Goal: Transaction & Acquisition: Purchase product/service

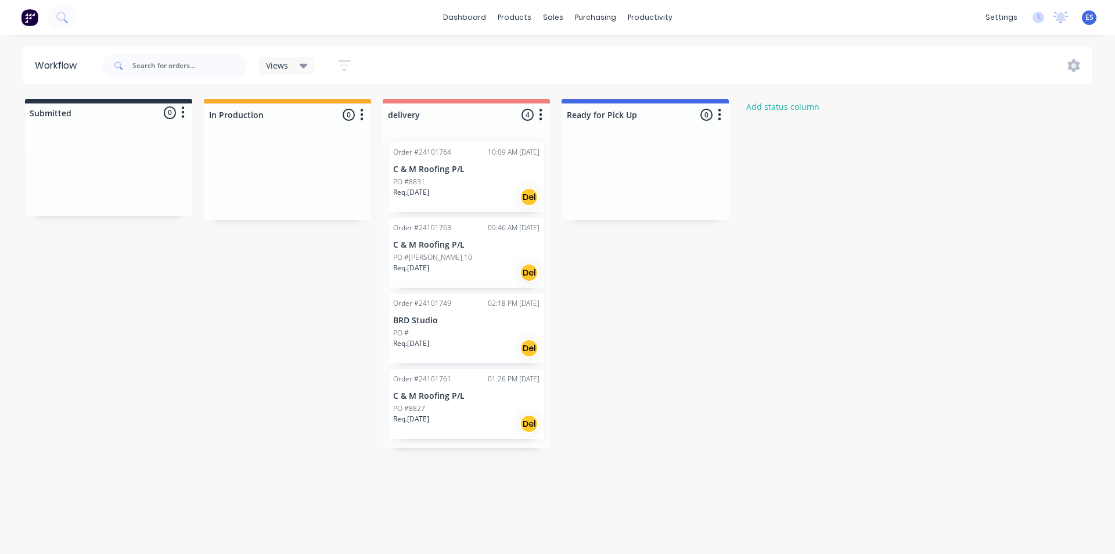
click at [476, 425] on div "Req. [DATE] Del" at bounding box center [466, 424] width 146 height 20
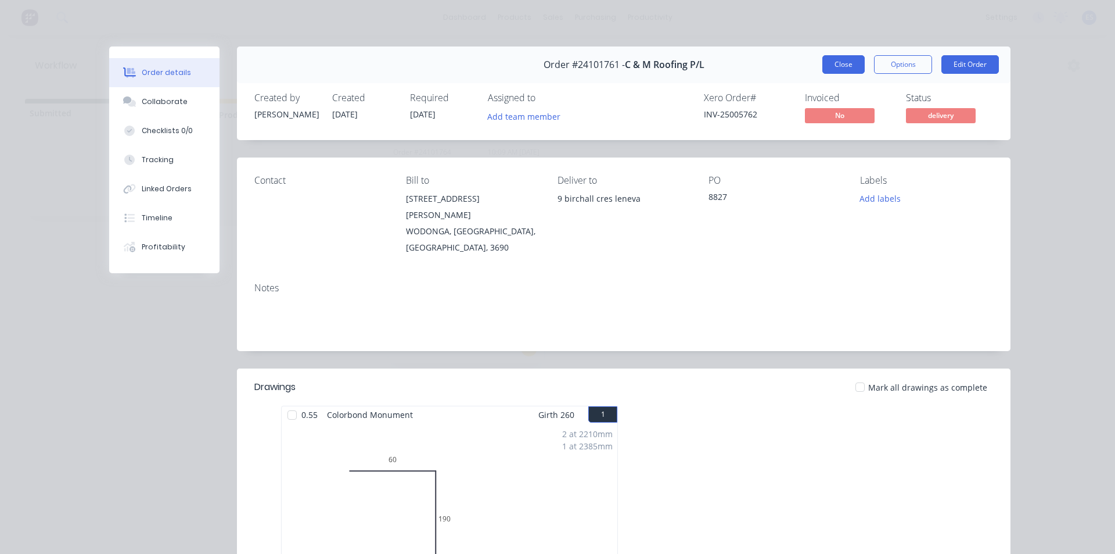
click at [831, 64] on button "Close" at bounding box center [843, 64] width 42 height 19
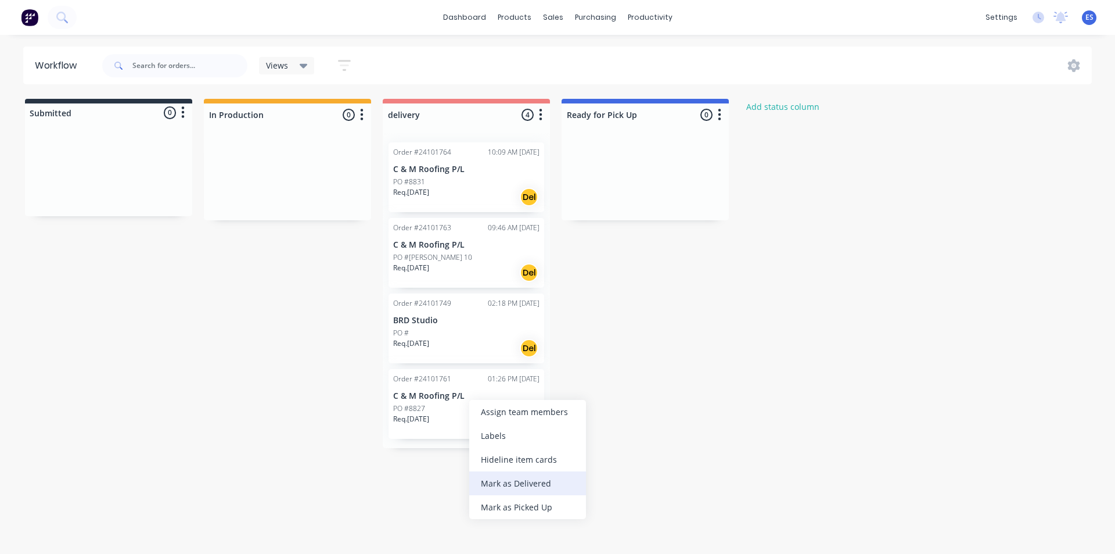
click at [520, 481] on div "Mark as Delivered" at bounding box center [527, 483] width 117 height 24
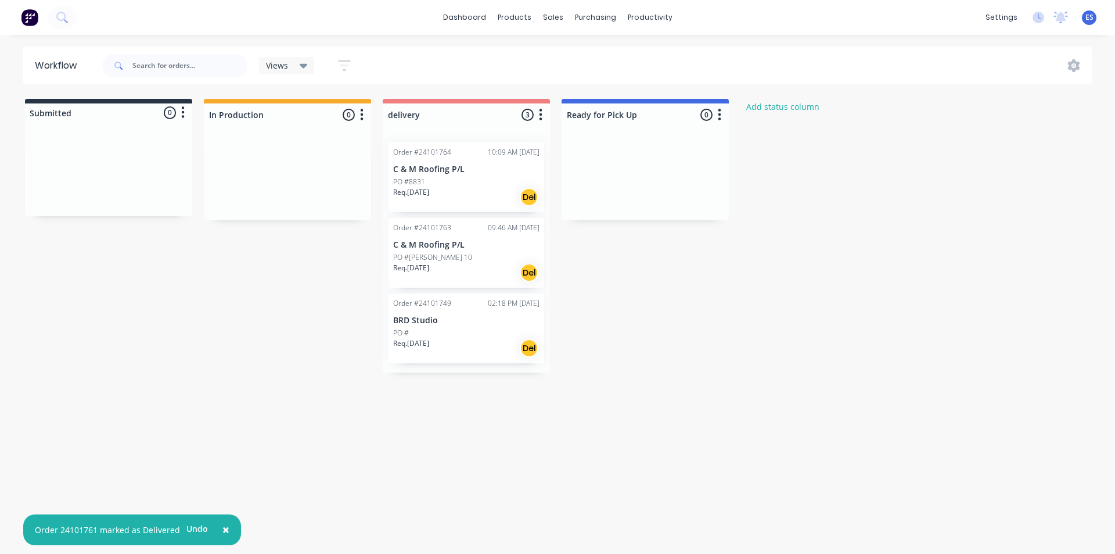
click at [465, 267] on div "Req. [DATE] Del" at bounding box center [466, 273] width 146 height 20
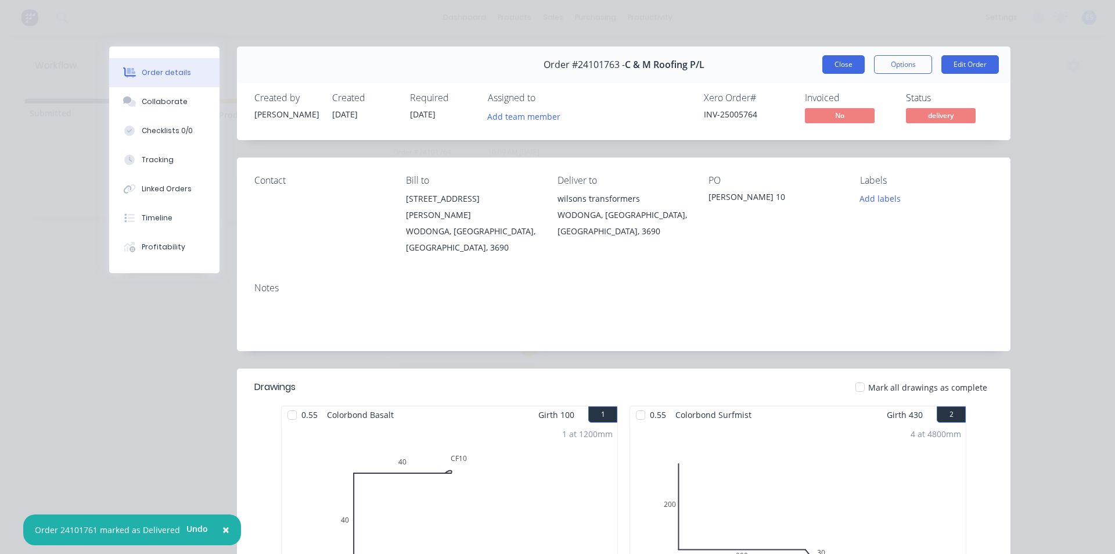
click at [838, 67] on button "Close" at bounding box center [843, 64] width 42 height 19
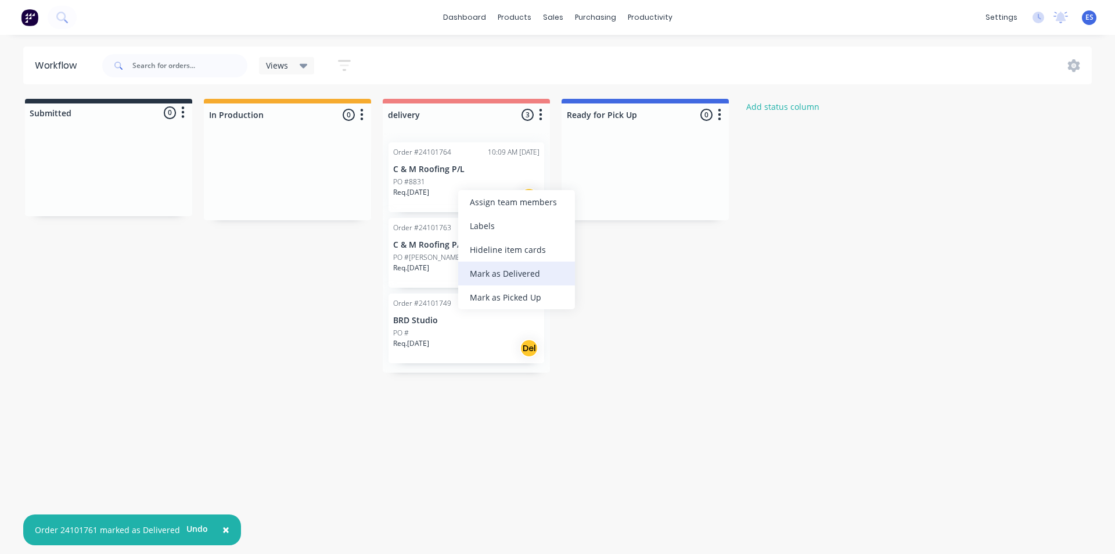
click at [537, 278] on div "Mark as Delivered" at bounding box center [516, 273] width 117 height 24
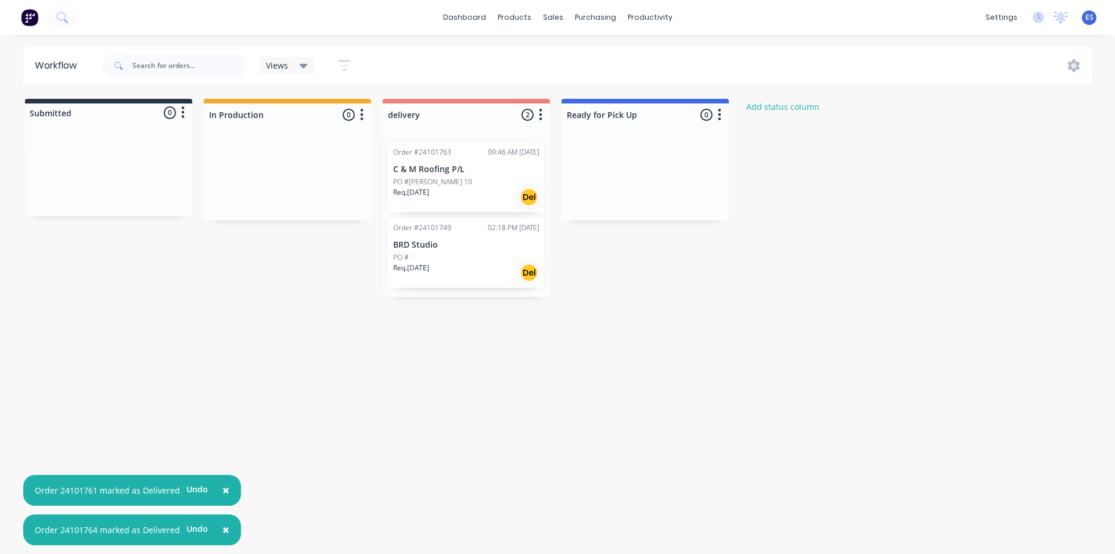
click at [33, 23] on img at bounding box center [29, 17] width 17 height 17
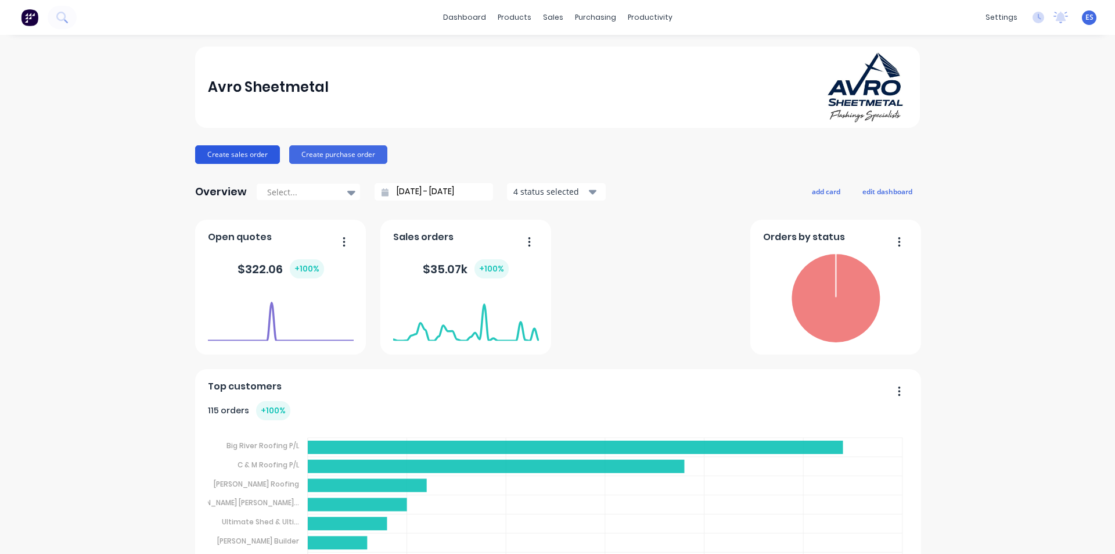
click at [246, 155] on button "Create sales order" at bounding box center [237, 154] width 85 height 19
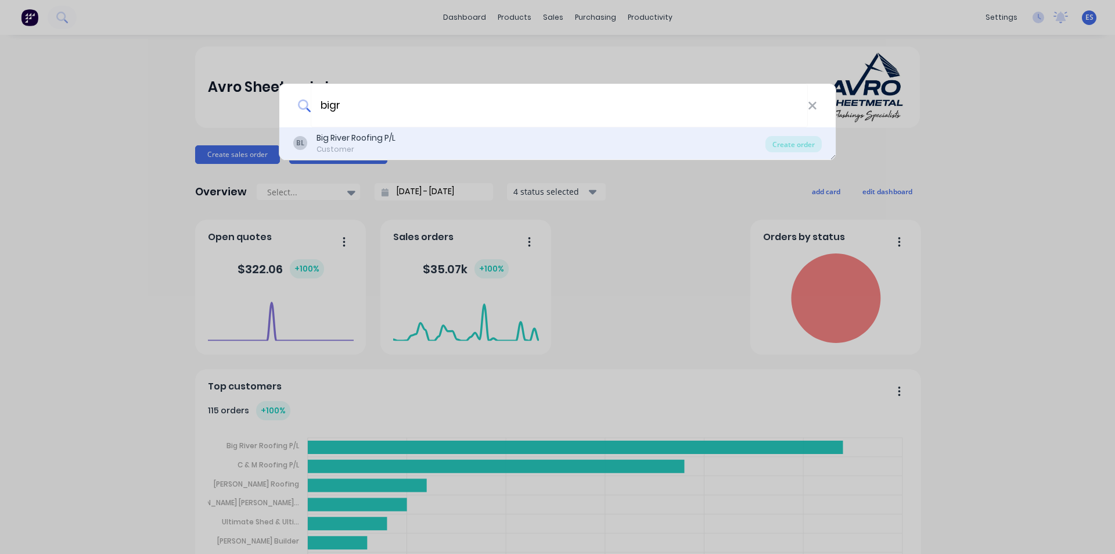
type input "bigr"
click at [399, 137] on div "BL Big River Roofing P/L Customer" at bounding box center [529, 143] width 472 height 23
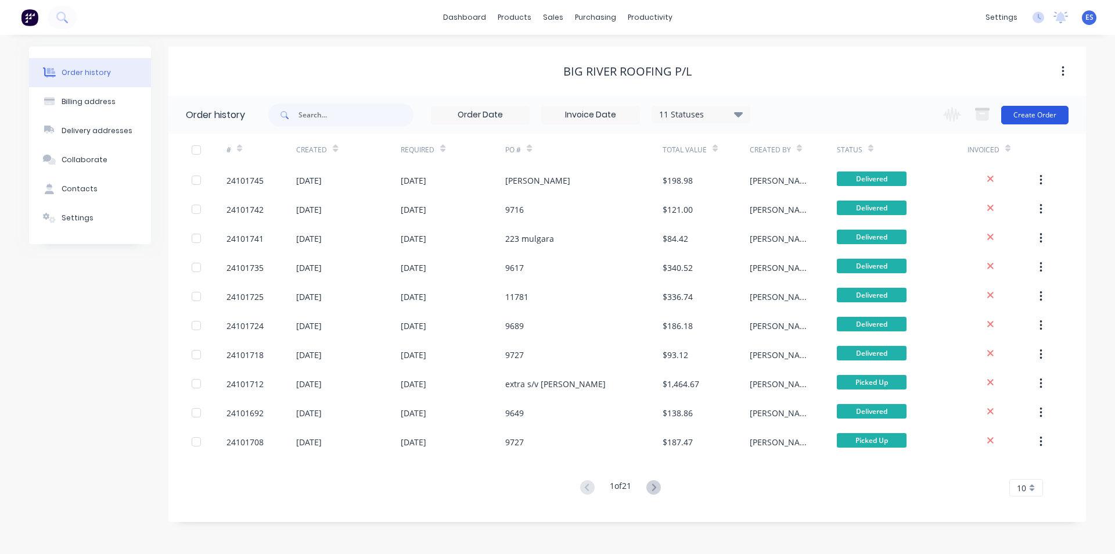
click at [1063, 123] on button "Create Order" at bounding box center [1034, 115] width 67 height 19
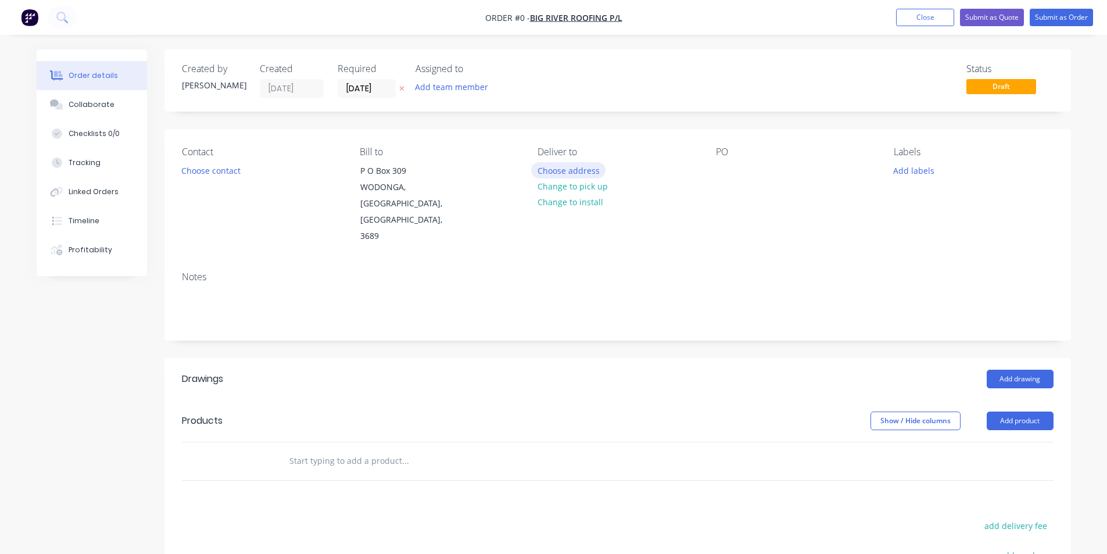
click at [594, 175] on button "Choose address" at bounding box center [568, 170] width 74 height 16
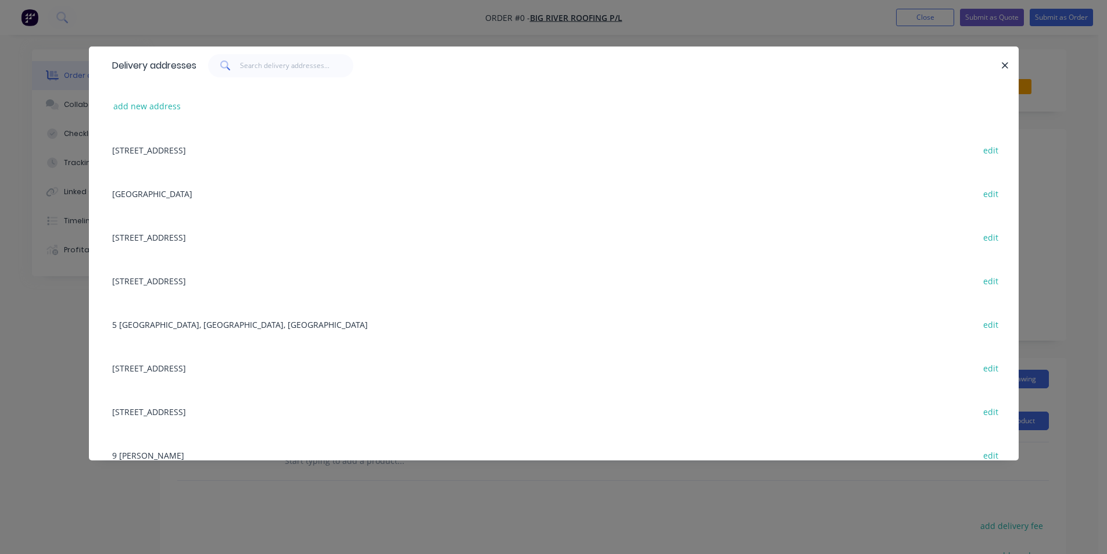
click at [266, 150] on div "[STREET_ADDRESS] edit" at bounding box center [553, 150] width 895 height 44
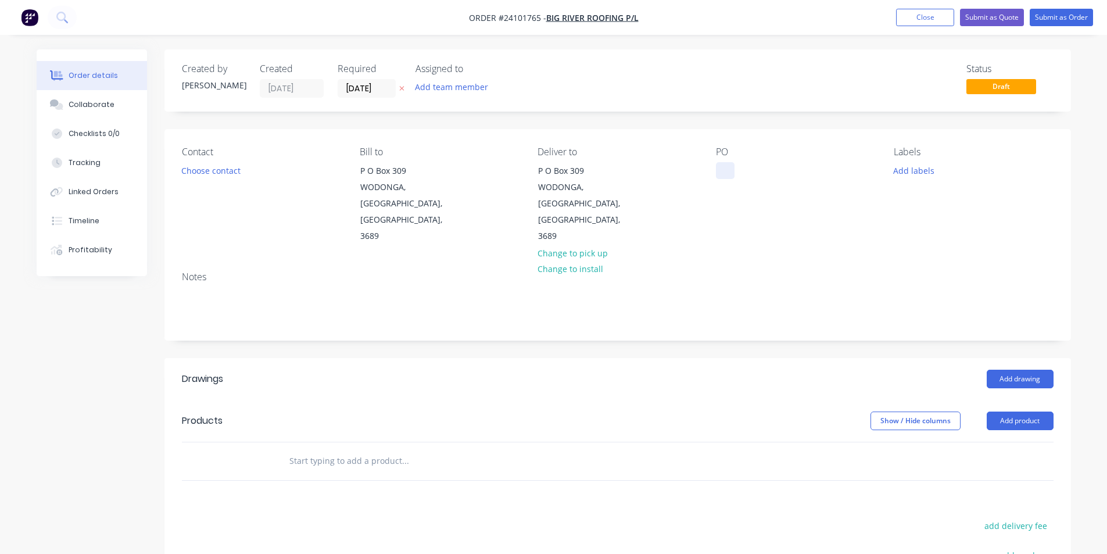
click at [727, 168] on div at bounding box center [725, 170] width 19 height 17
click at [1043, 369] on button "Add drawing" at bounding box center [1019, 378] width 67 height 19
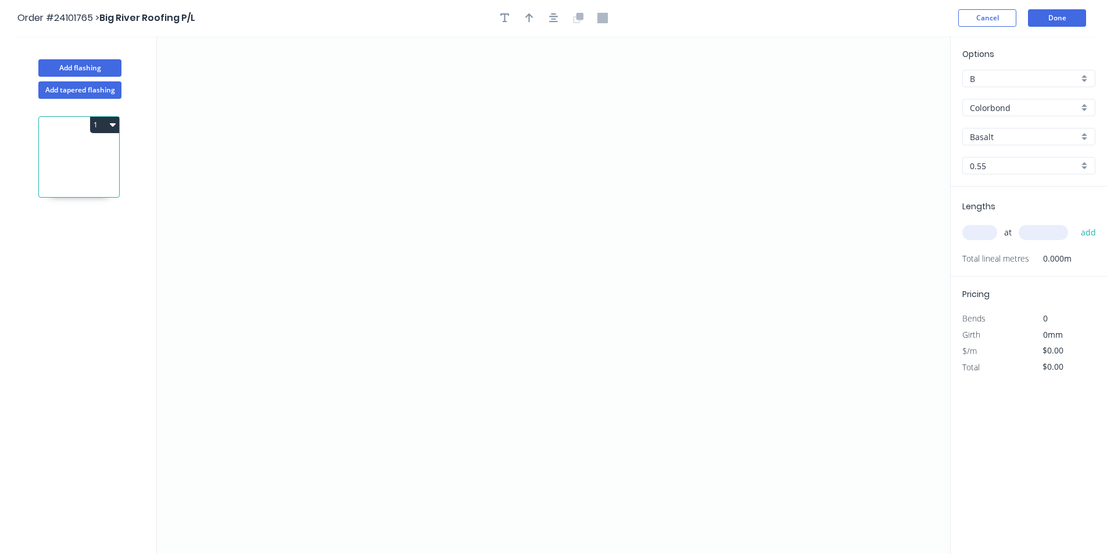
click at [993, 130] on div "Basalt" at bounding box center [1028, 136] width 133 height 17
click at [998, 141] on input "text" at bounding box center [1023, 137] width 109 height 12
click at [997, 156] on div "Southerly" at bounding box center [1028, 159] width 132 height 20
type input "Southerly"
click at [421, 143] on icon "0" at bounding box center [553, 295] width 793 height 518
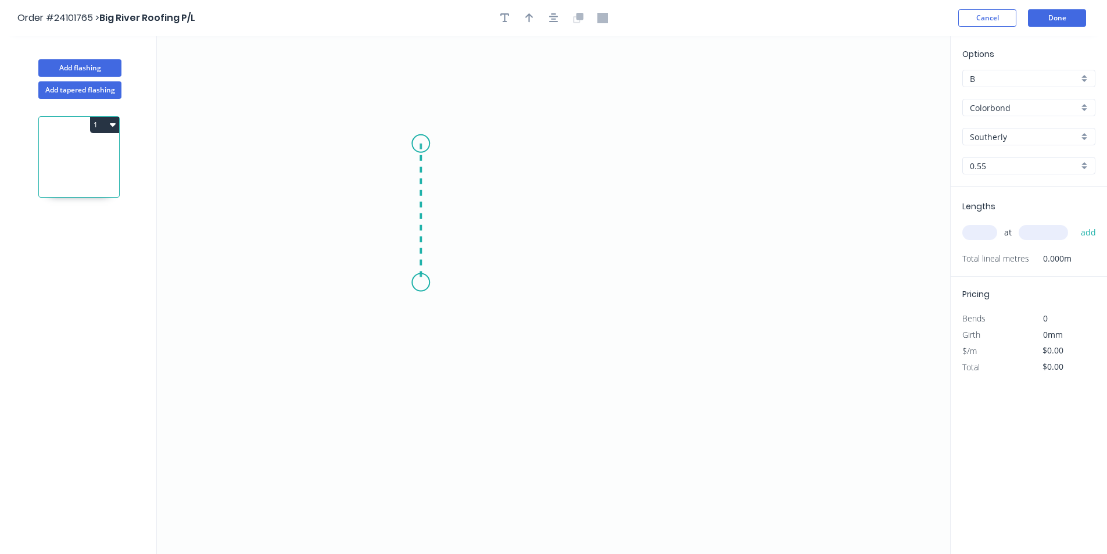
click at [416, 282] on icon "0" at bounding box center [553, 295] width 793 height 518
click at [587, 278] on icon "0 ?" at bounding box center [553, 295] width 793 height 518
click at [617, 317] on icon "0 ? ?" at bounding box center [553, 295] width 793 height 518
click at [623, 278] on rect at bounding box center [614, 280] width 23 height 16
click at [512, 293] on rect at bounding box center [504, 295] width 23 height 16
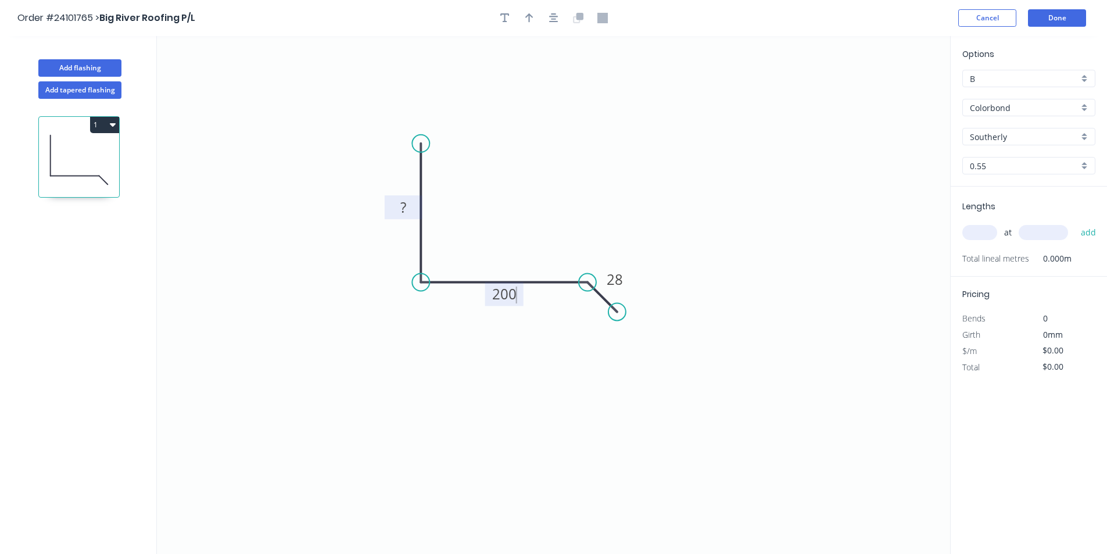
click at [394, 207] on rect at bounding box center [402, 208] width 23 height 16
click at [982, 228] on input "text" at bounding box center [979, 232] width 35 height 15
type input "$17.10"
type input "1"
click at [1047, 235] on input "text" at bounding box center [1042, 232] width 49 height 15
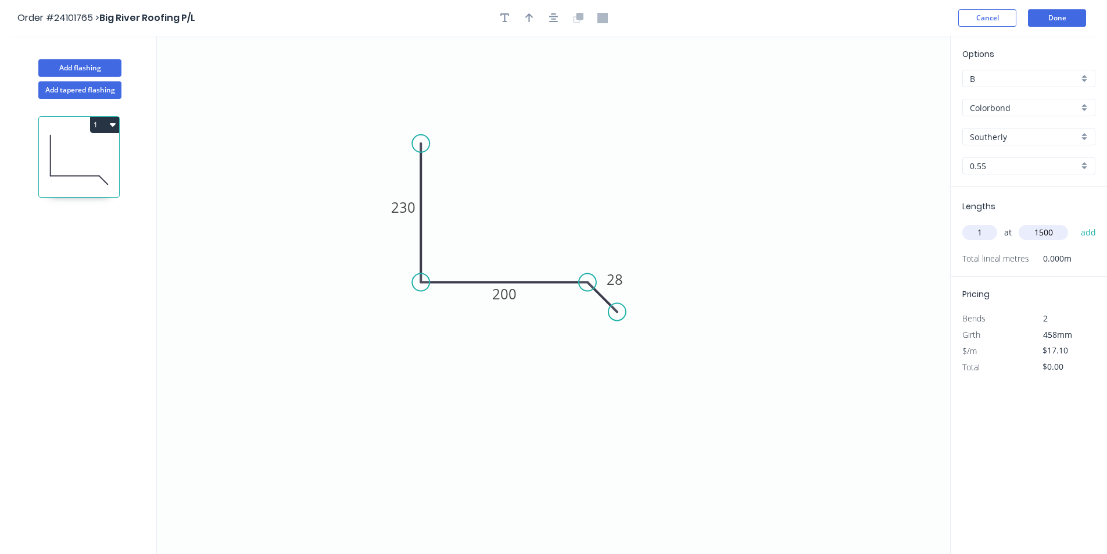
type input "1500"
click at [1075, 222] on button "add" at bounding box center [1088, 232] width 27 height 20
click at [105, 128] on button "1" at bounding box center [104, 125] width 29 height 16
click at [68, 150] on div "Duplicate" at bounding box center [63, 153] width 89 height 17
type input "$0.00"
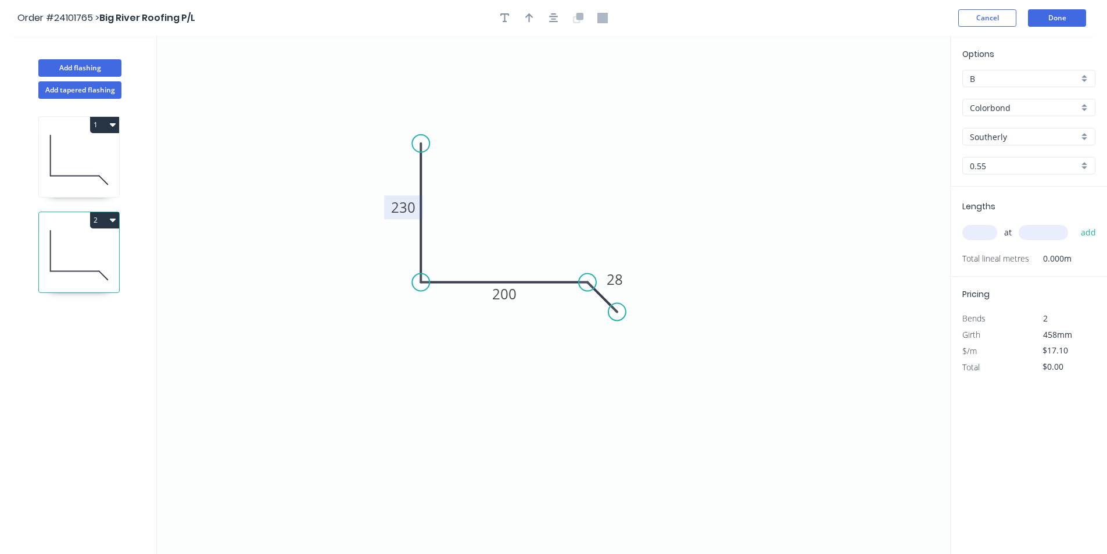
click at [391, 203] on tspan "230" at bounding box center [403, 206] width 24 height 19
click at [989, 232] on input "text" at bounding box center [979, 232] width 35 height 15
type input "$13.11"
type input "1"
click at [1032, 235] on input "text" at bounding box center [1042, 232] width 49 height 15
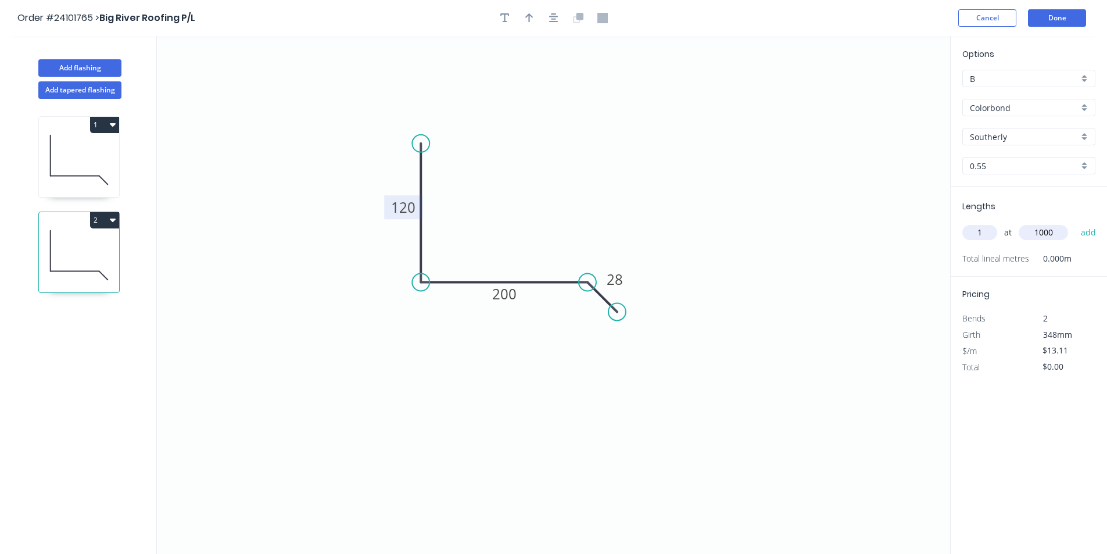
type input "1000"
click at [1075, 222] on button "add" at bounding box center [1088, 232] width 27 height 20
type input "$13.11"
click at [1067, 16] on button "Done" at bounding box center [1057, 17] width 58 height 17
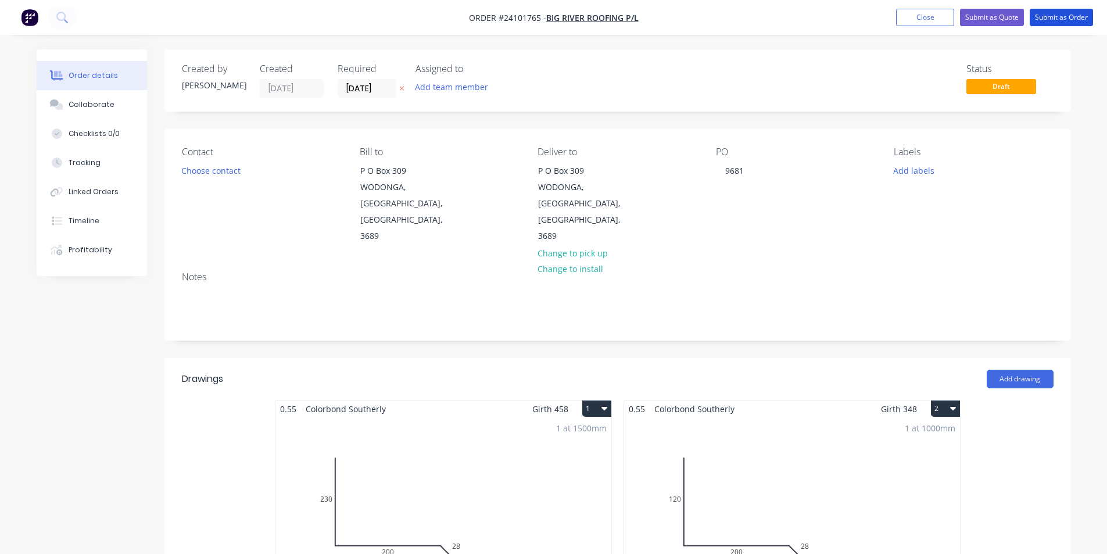
click at [1067, 16] on button "Submit as Order" at bounding box center [1060, 17] width 63 height 17
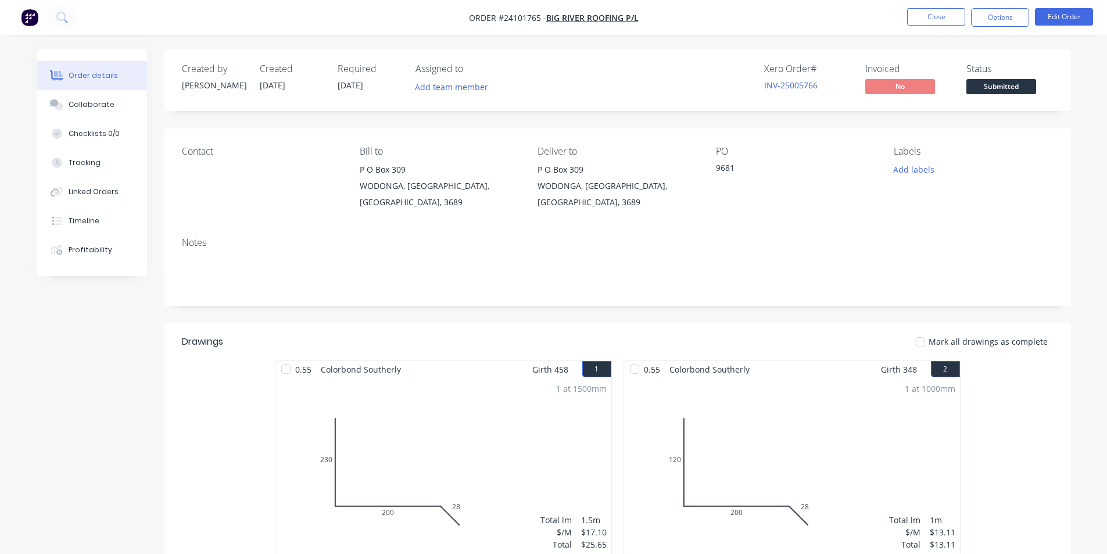
click at [40, 17] on button "button" at bounding box center [29, 17] width 24 height 19
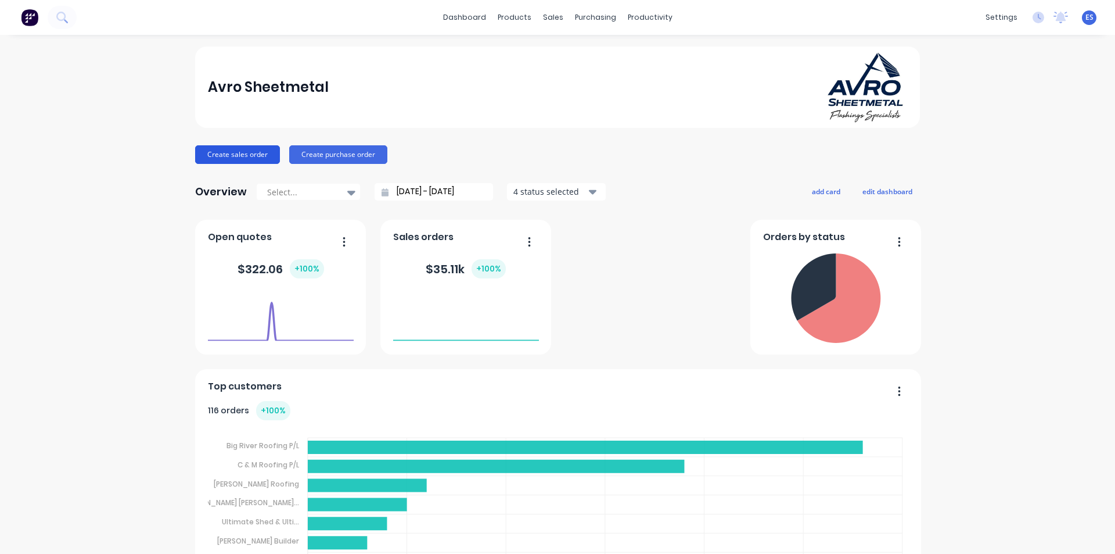
click at [256, 154] on button "Create sales order" at bounding box center [237, 154] width 85 height 19
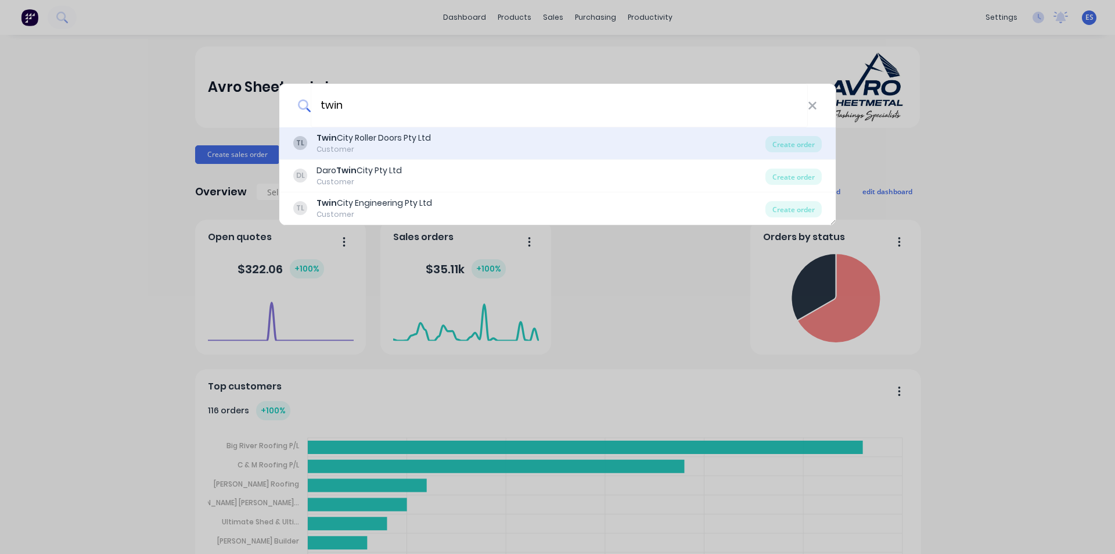
type input "twin"
click at [408, 138] on div "Twin City Roller Doors Pty Ltd" at bounding box center [374, 138] width 114 height 12
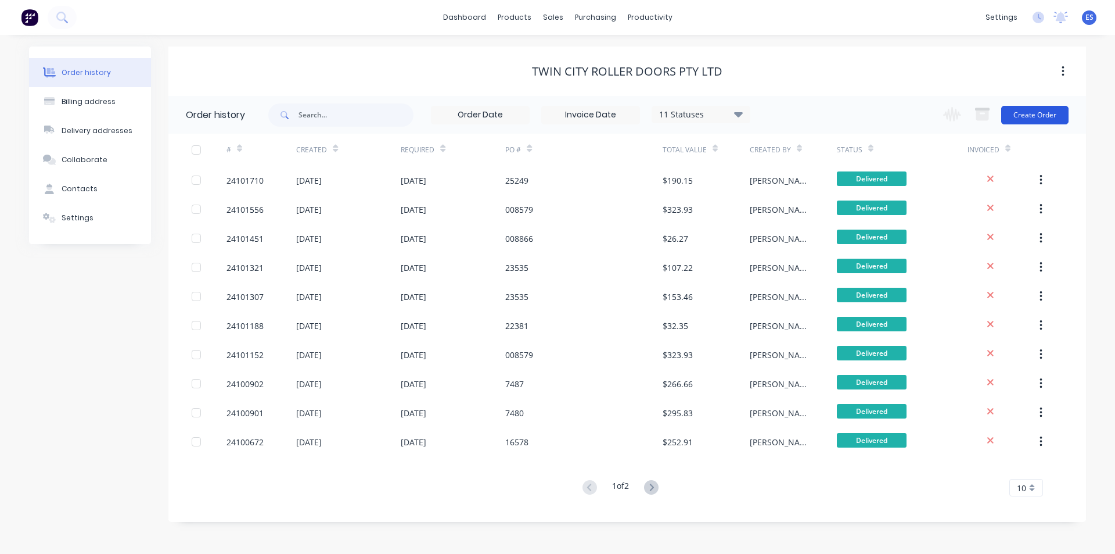
click at [1042, 110] on button "Create Order" at bounding box center [1034, 115] width 67 height 19
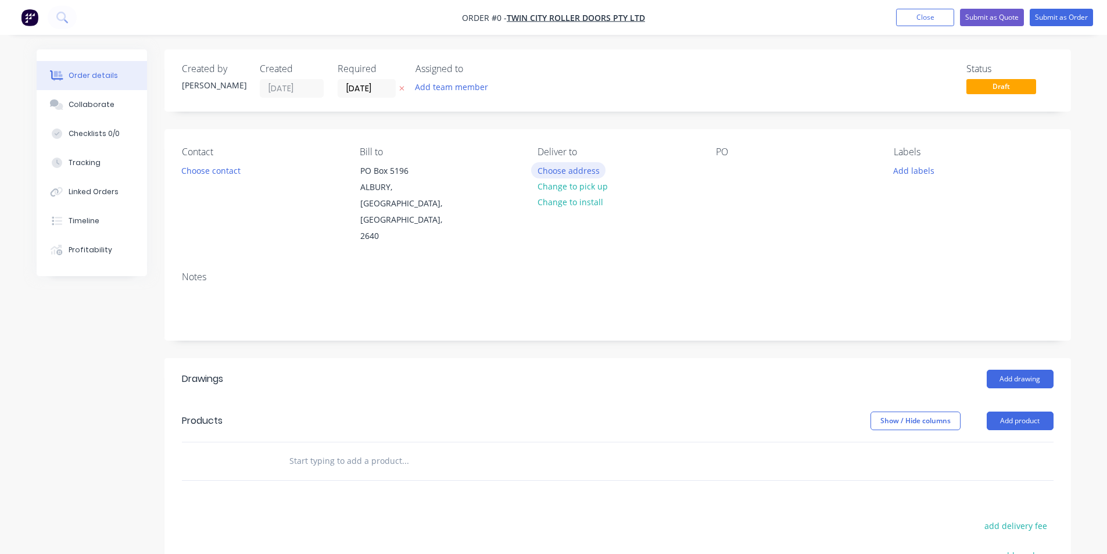
click at [594, 175] on button "Choose address" at bounding box center [568, 170] width 74 height 16
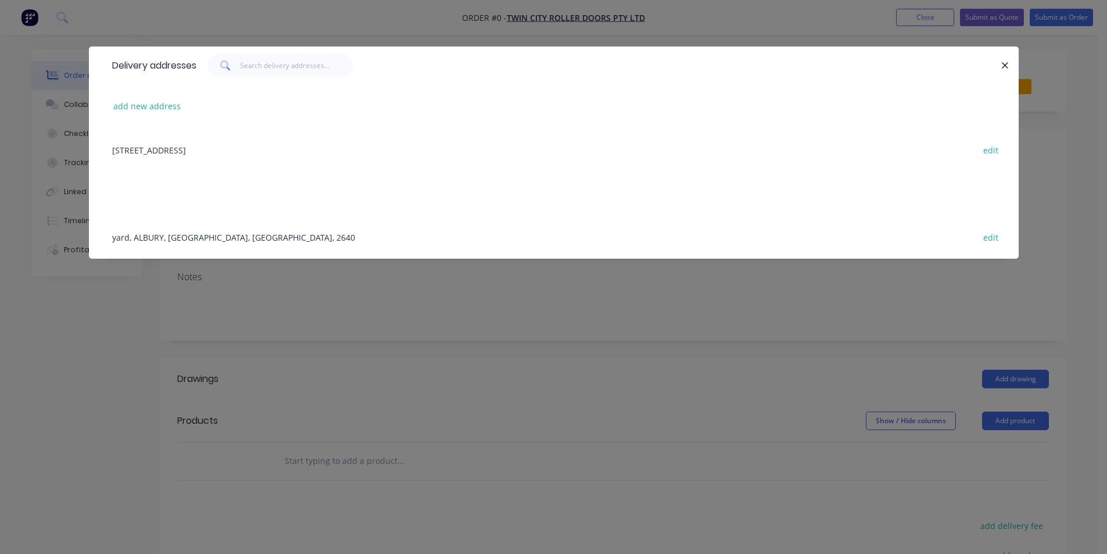
click at [239, 163] on div "[STREET_ADDRESS] edit" at bounding box center [553, 150] width 895 height 44
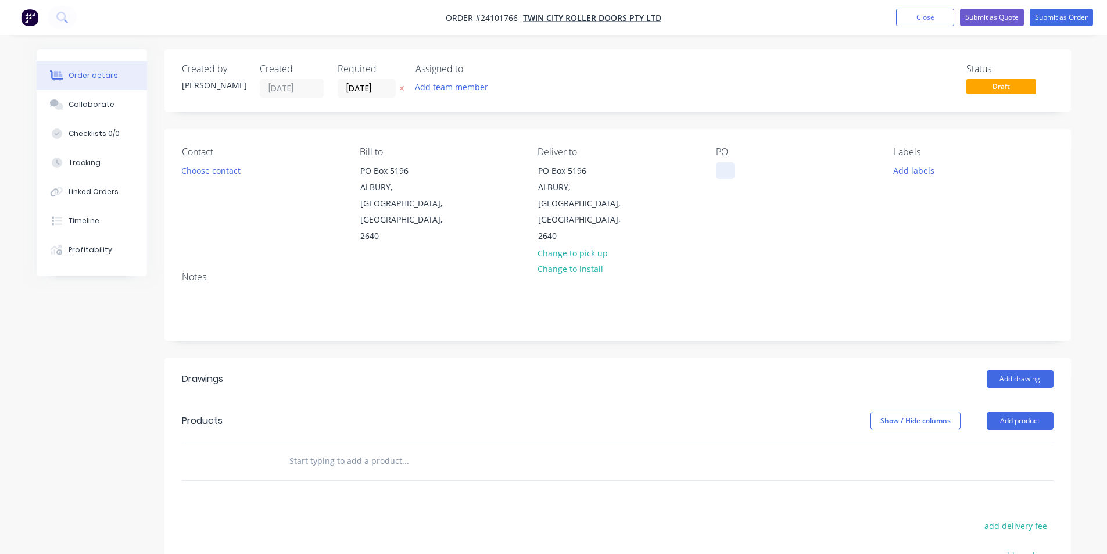
click at [722, 175] on div at bounding box center [725, 170] width 19 height 17
click at [1023, 369] on button "Add drawing" at bounding box center [1019, 378] width 67 height 19
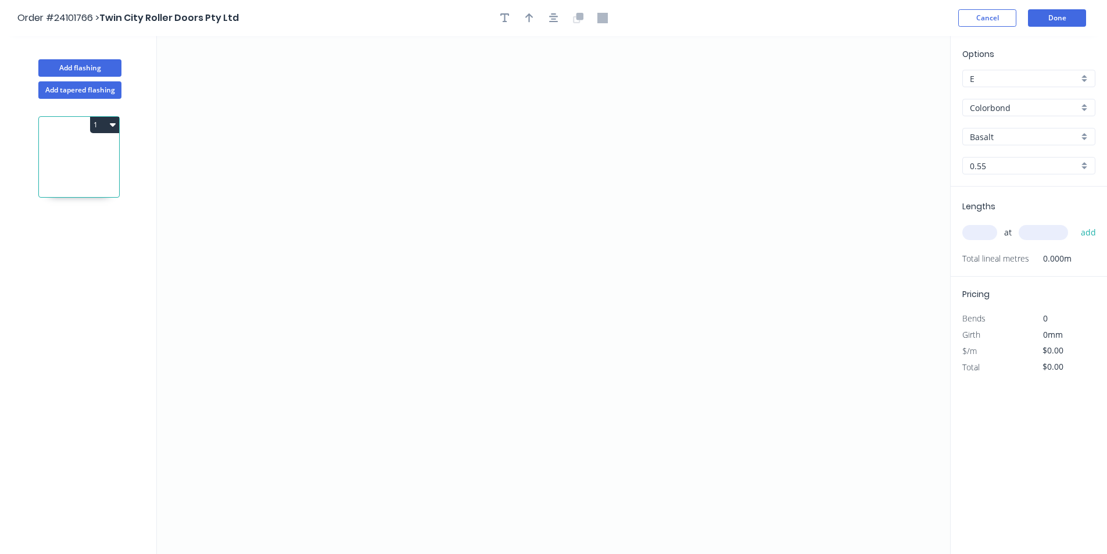
click at [1015, 107] on input "Colorbond" at bounding box center [1023, 108] width 109 height 12
click at [982, 187] on div "Zincalume" at bounding box center [1028, 191] width 132 height 20
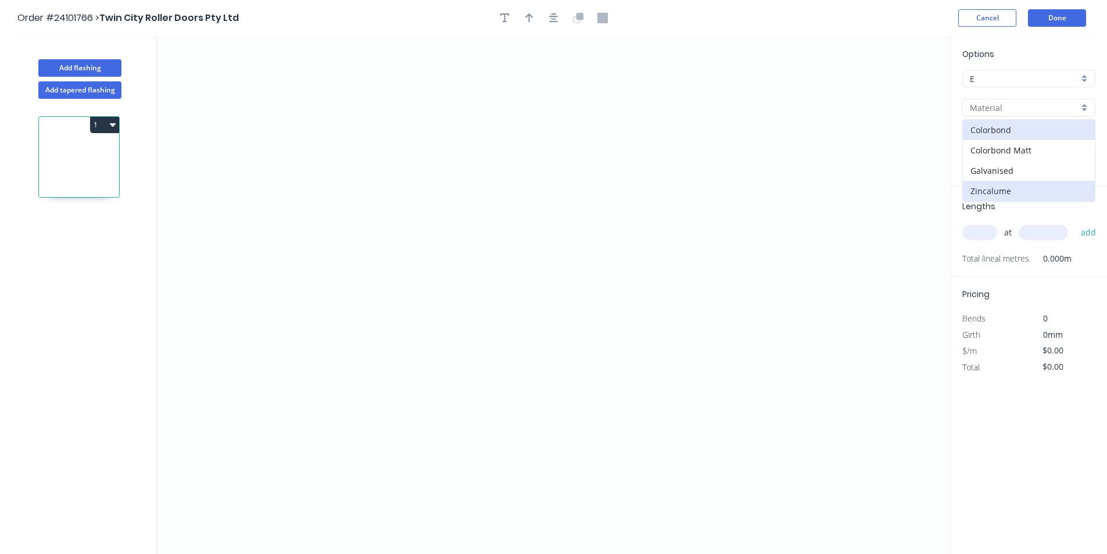
type input "Zincalume"
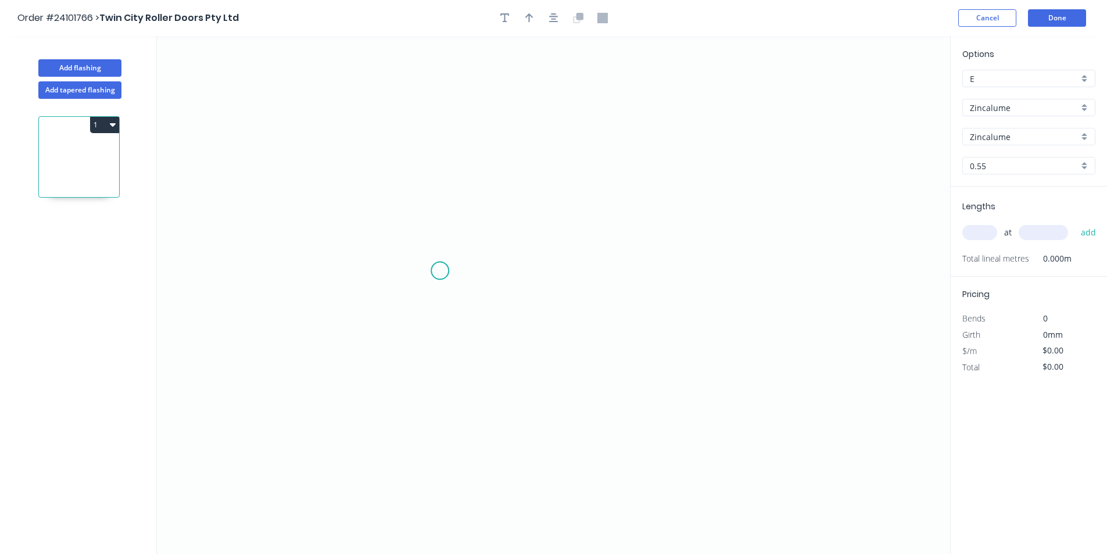
click at [437, 261] on icon "0" at bounding box center [553, 295] width 793 height 518
click at [439, 160] on icon "0" at bounding box center [553, 295] width 793 height 518
click at [667, 159] on icon "0 ?" at bounding box center [553, 295] width 793 height 518
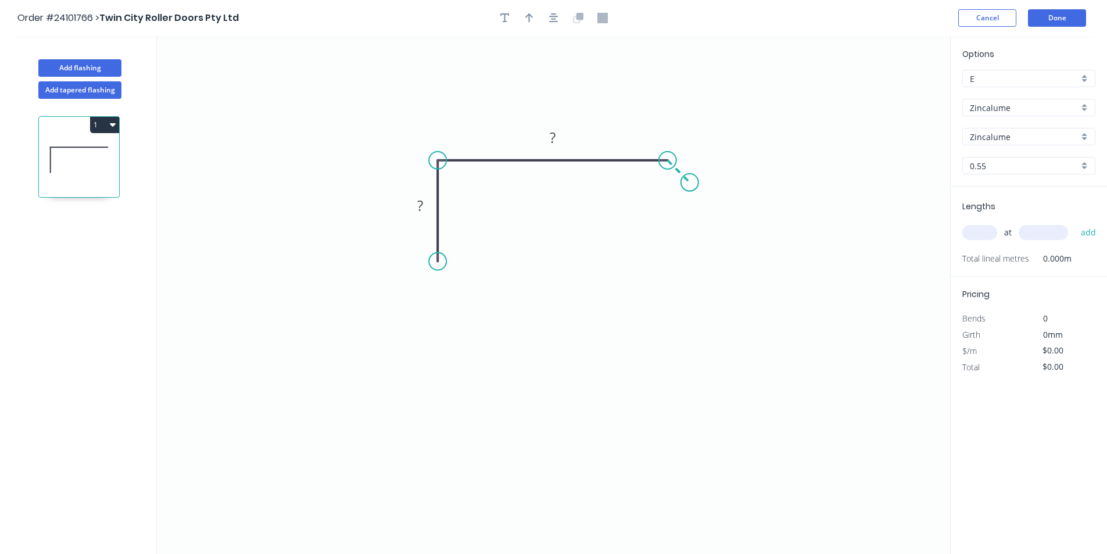
click at [689, 186] on icon "0 ? ?" at bounding box center [553, 295] width 793 height 518
click at [689, 186] on circle at bounding box center [689, 182] width 17 height 17
click at [688, 161] on tspan "?" at bounding box center [691, 153] width 6 height 19
click at [559, 134] on rect at bounding box center [552, 138] width 23 height 16
click at [422, 211] on tspan "?" at bounding box center [420, 205] width 6 height 19
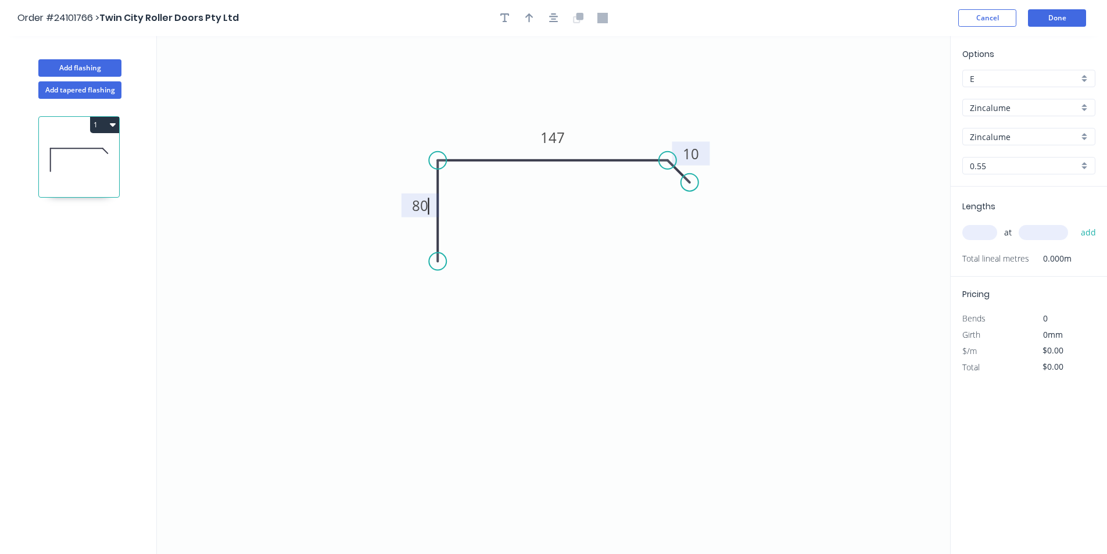
click at [990, 231] on input "text" at bounding box center [979, 232] width 35 height 15
type input "$13.61"
type input "2"
click at [1036, 234] on input "text" at bounding box center [1042, 232] width 49 height 15
type input "2300"
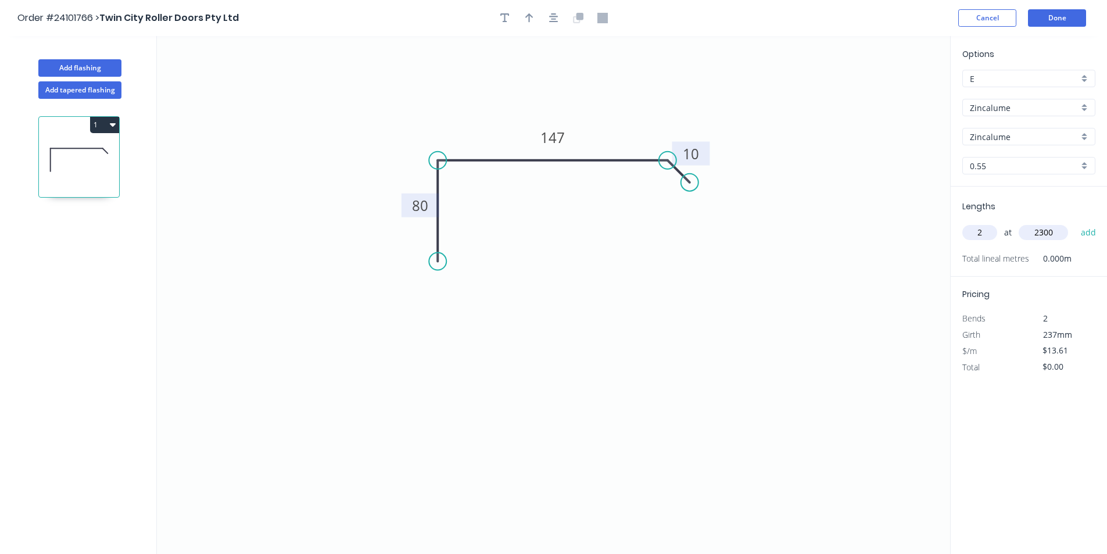
click at [1075, 222] on button "add" at bounding box center [1088, 232] width 27 height 20
type input "$62.61"
click at [98, 65] on button "Add flashing" at bounding box center [79, 67] width 83 height 17
type input "$0.00"
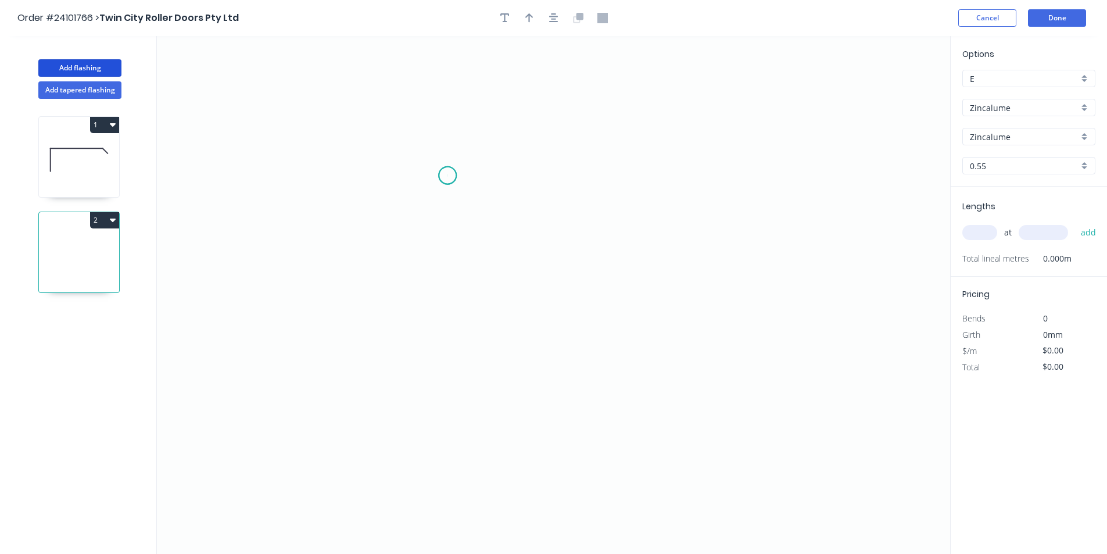
click at [447, 175] on icon "0" at bounding box center [553, 295] width 793 height 518
click at [455, 364] on icon "0" at bounding box center [553, 295] width 793 height 518
click at [581, 368] on icon "0 ?" at bounding box center [553, 295] width 793 height 518
click at [578, 281] on icon "0 ? ?" at bounding box center [553, 295] width 793 height 518
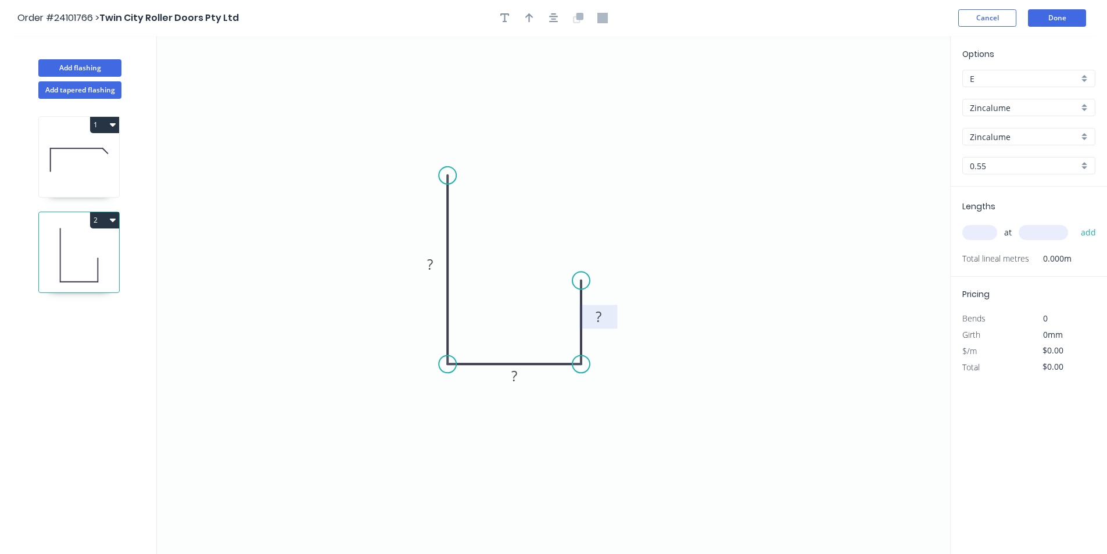
click at [605, 317] on rect at bounding box center [598, 317] width 23 height 16
click at [517, 376] on tspan "?" at bounding box center [514, 375] width 6 height 19
click at [432, 266] on tspan "?" at bounding box center [430, 263] width 6 height 19
click at [984, 228] on input "text" at bounding box center [979, 232] width 35 height 15
type input "$8.91"
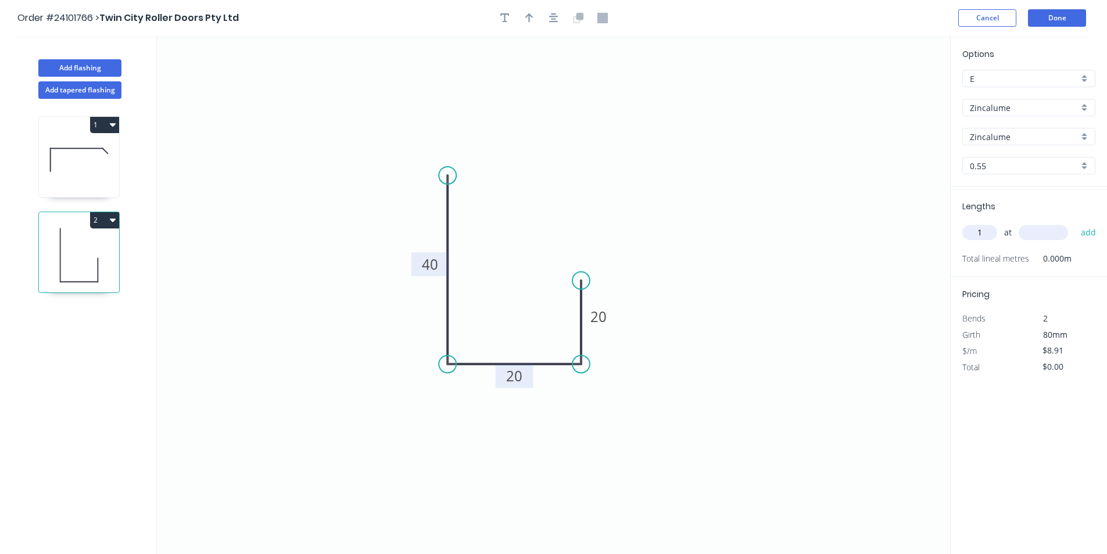
type input "1"
click at [1035, 235] on input "text" at bounding box center [1042, 232] width 49 height 15
type input "2800"
click at [1075, 222] on button "add" at bounding box center [1088, 232] width 27 height 20
type input "$24.95"
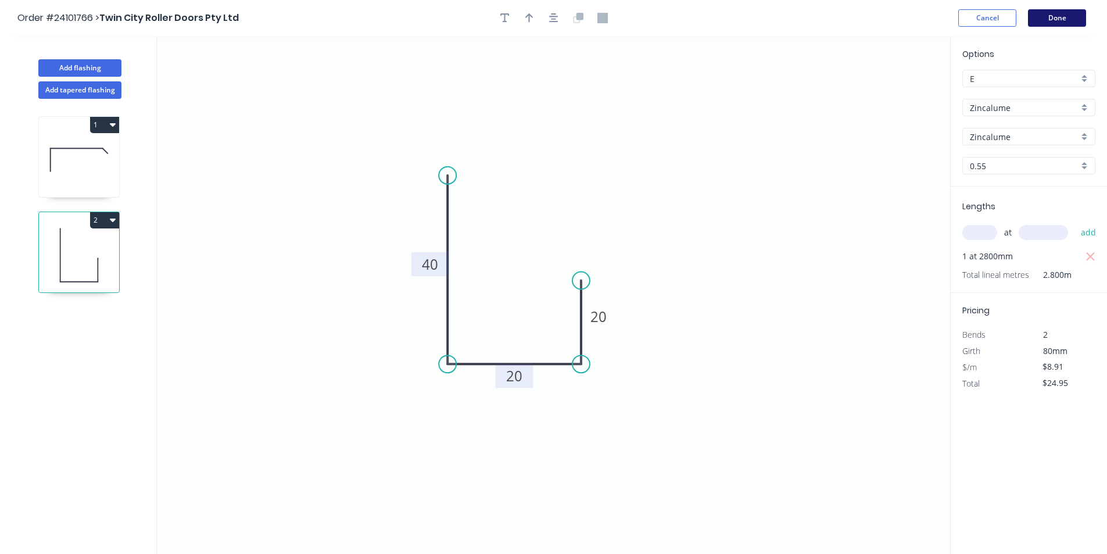
click at [1069, 26] on button "Done" at bounding box center [1057, 17] width 58 height 17
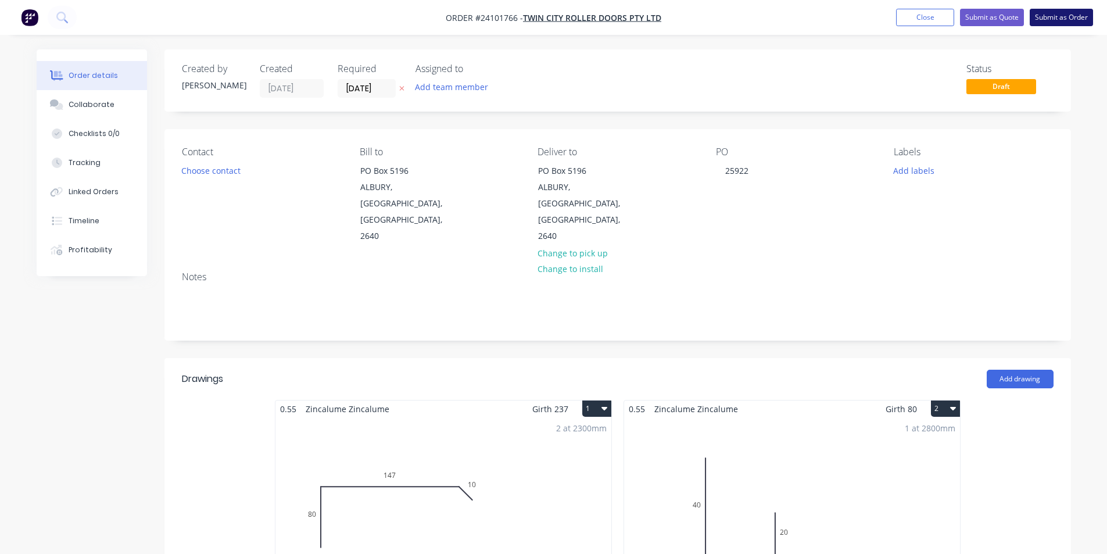
click at [1069, 19] on button "Submit as Order" at bounding box center [1060, 17] width 63 height 17
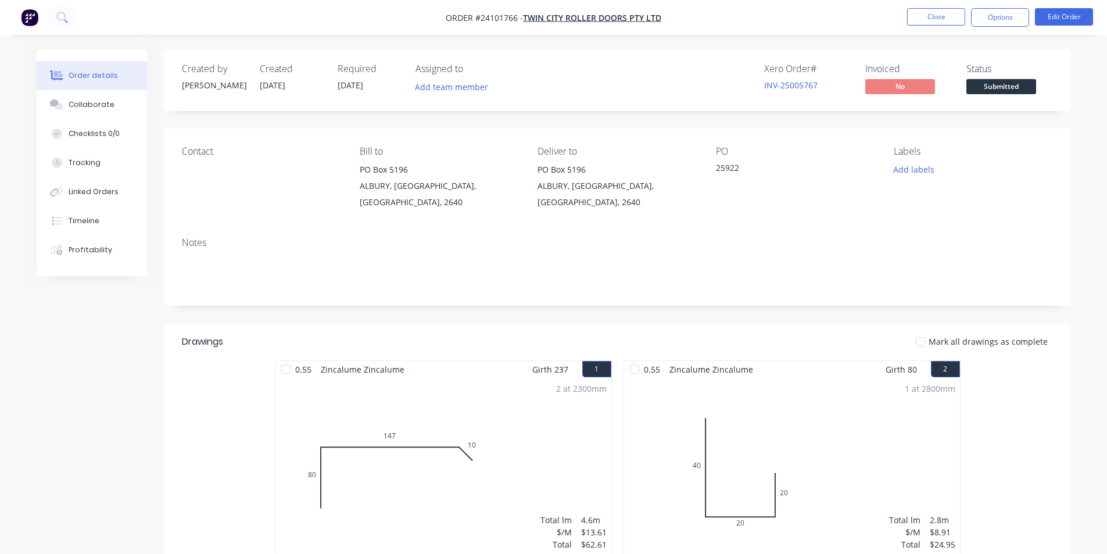
click at [39, 14] on button "button" at bounding box center [29, 17] width 24 height 19
